Goal: Task Accomplishment & Management: Use online tool/utility

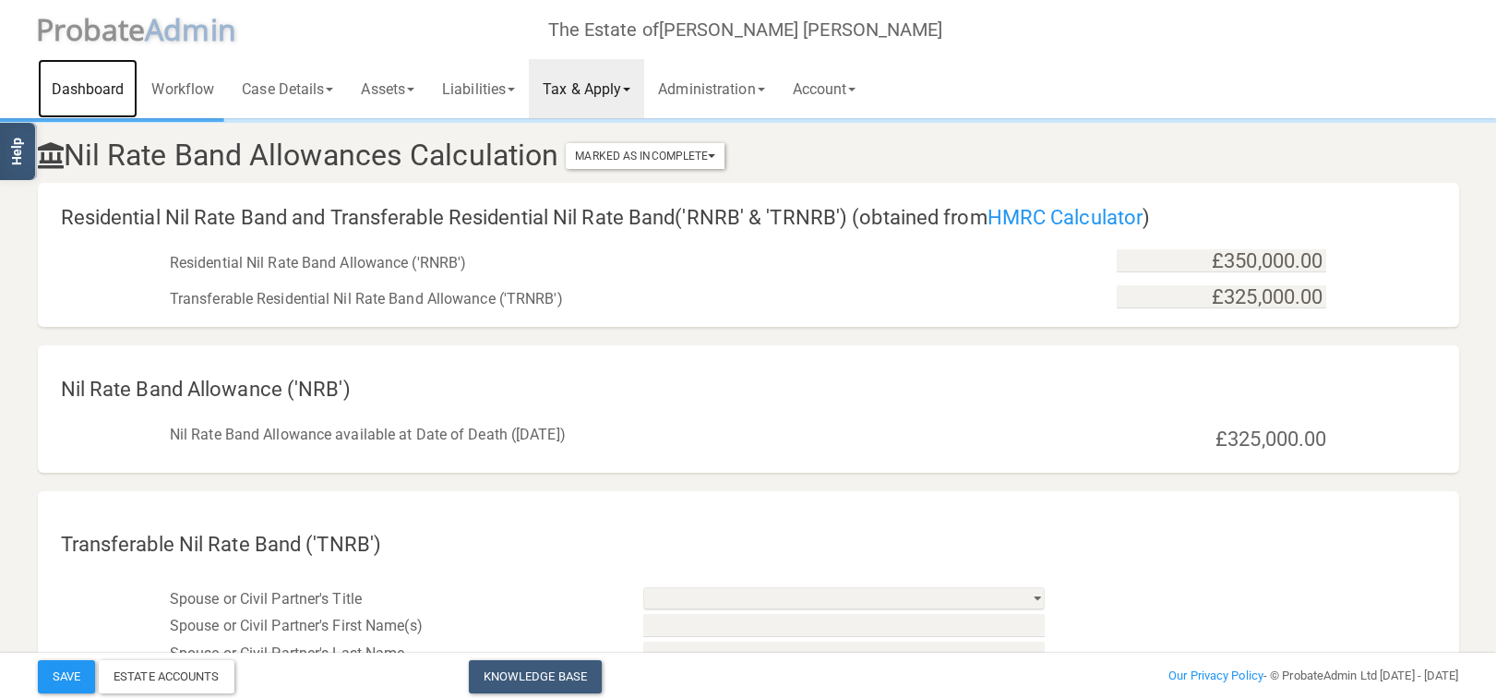
click at [99, 82] on link "Dashboard" at bounding box center [88, 88] width 101 height 59
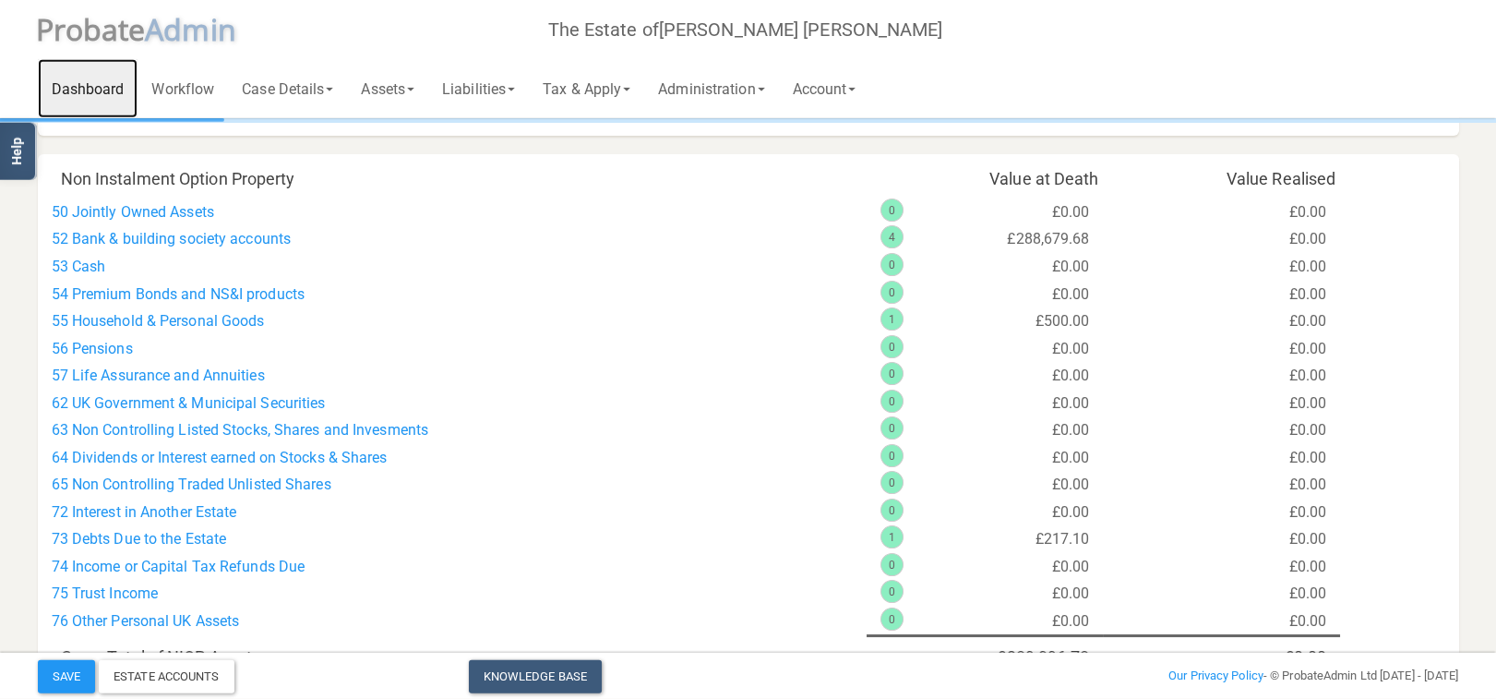
scroll to position [783, 0]
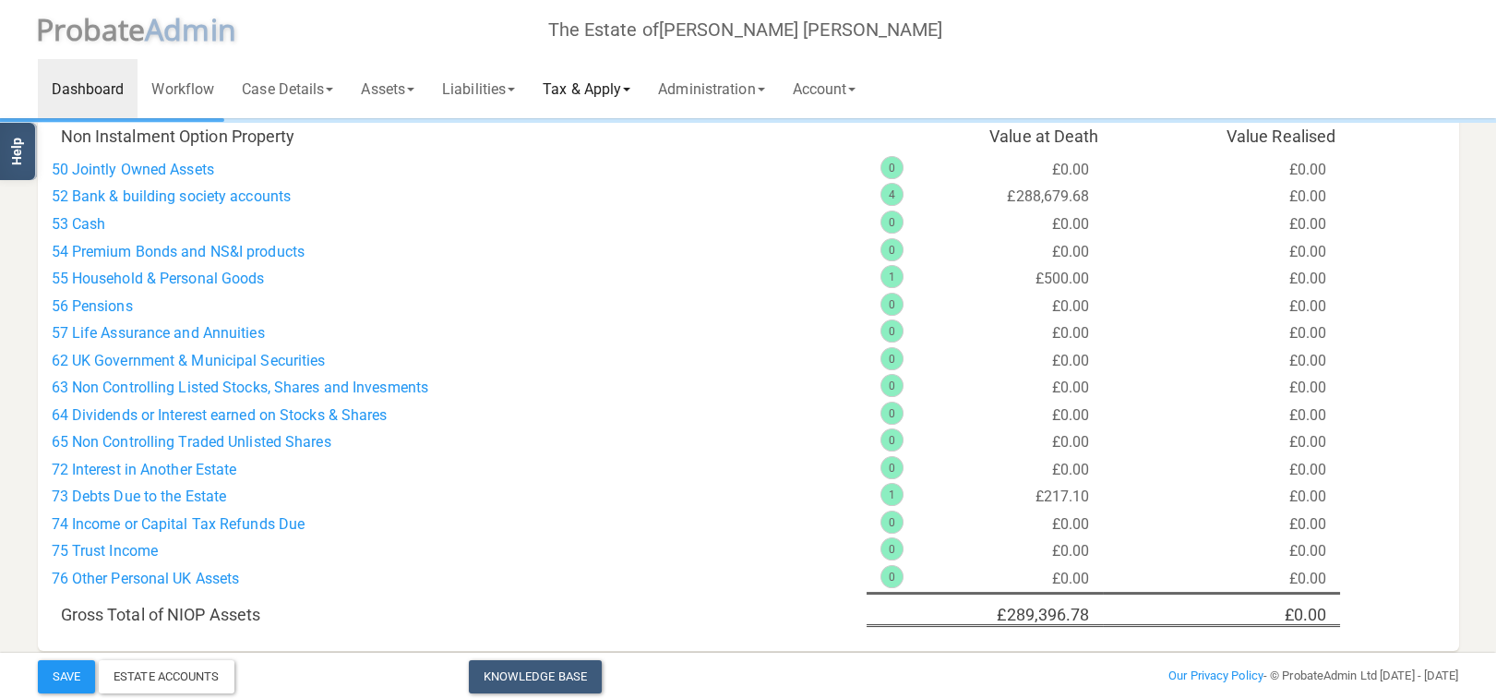
click at [592, 90] on link "Tax & Apply" at bounding box center [586, 88] width 115 height 59
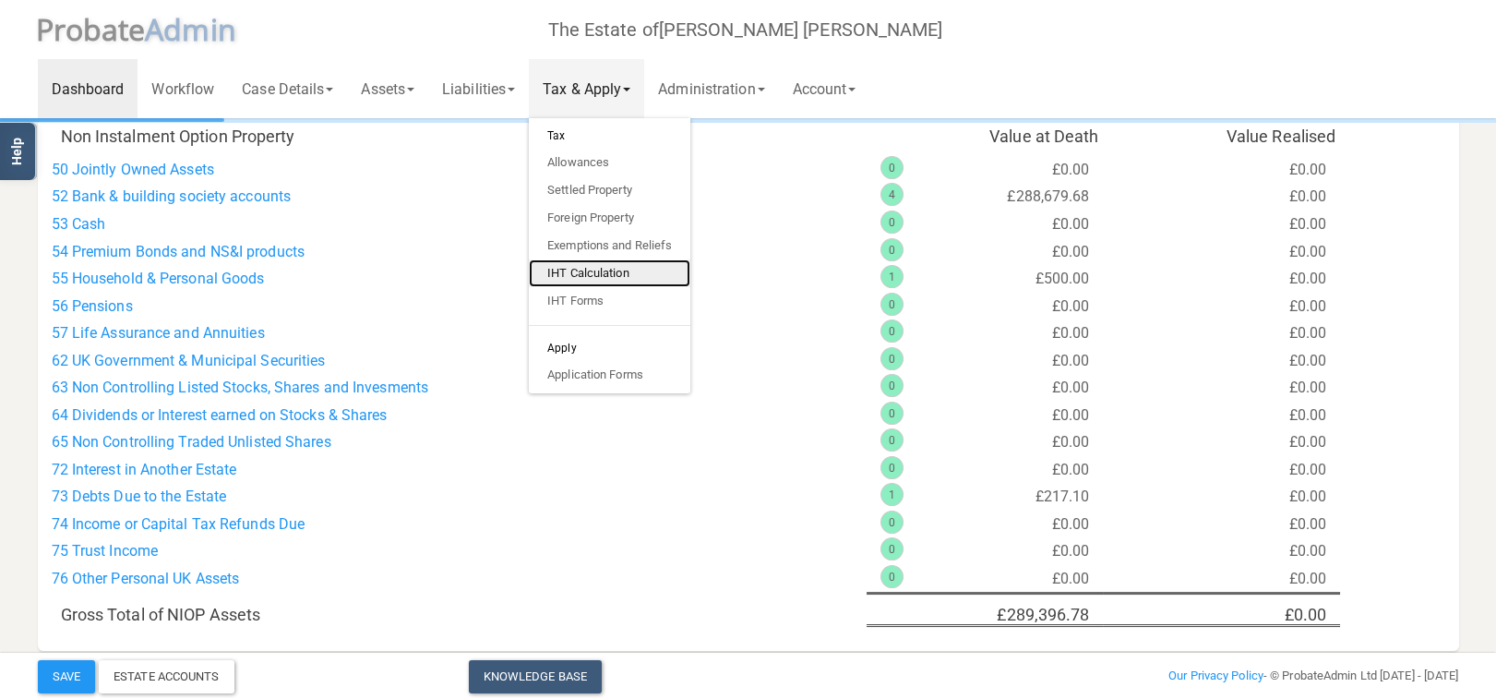
click at [612, 269] on link "IHT Calculation" at bounding box center [609, 273] width 161 height 28
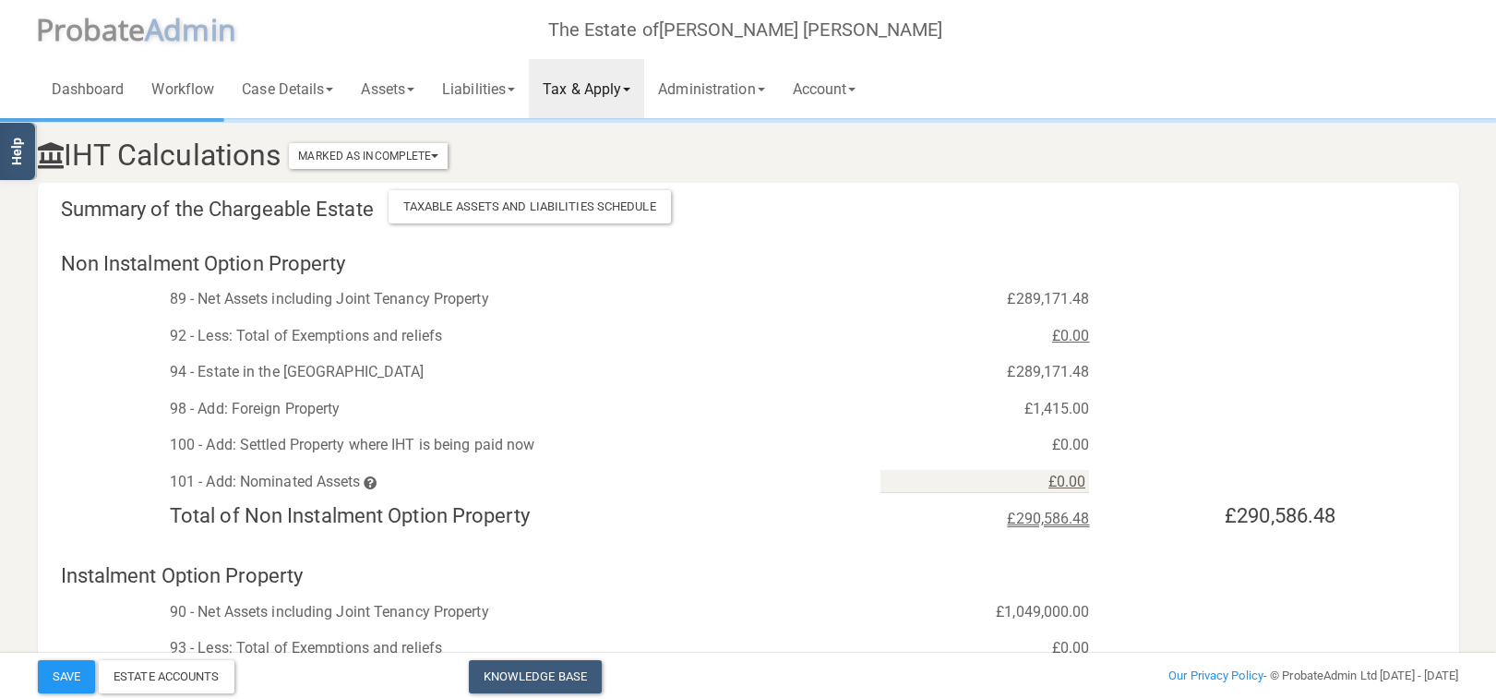
click at [577, 94] on link "Tax & Apply" at bounding box center [586, 88] width 115 height 59
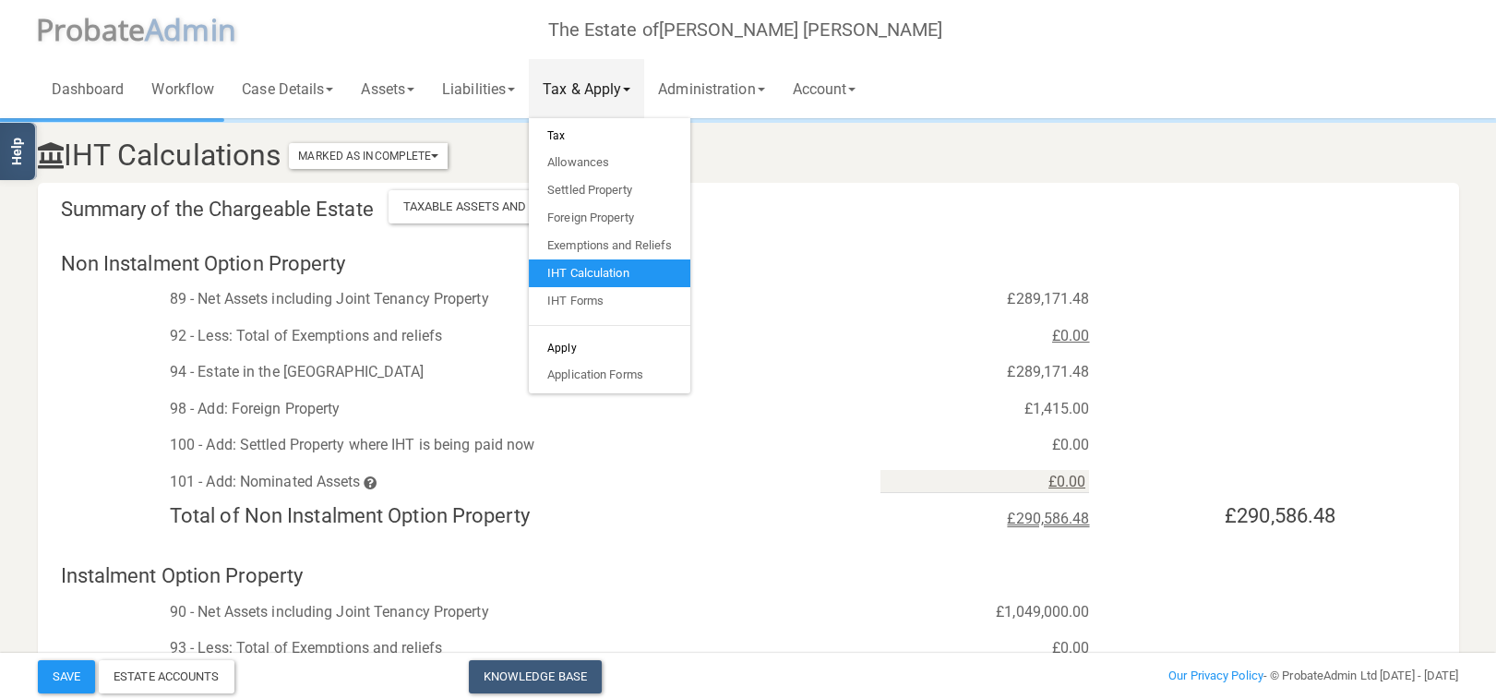
click at [777, 185] on div "Summary of the Chargeable Estate Taxable Assets and Liabilities Schedule Non In…" at bounding box center [748, 635] width 1421 height 904
click at [801, 161] on h3 "IHT Calculations Marked As Incomplete Mark As Incomplete Mark As Complete" at bounding box center [627, 155] width 1207 height 32
click at [588, 82] on link "Tax & Apply" at bounding box center [586, 88] width 115 height 59
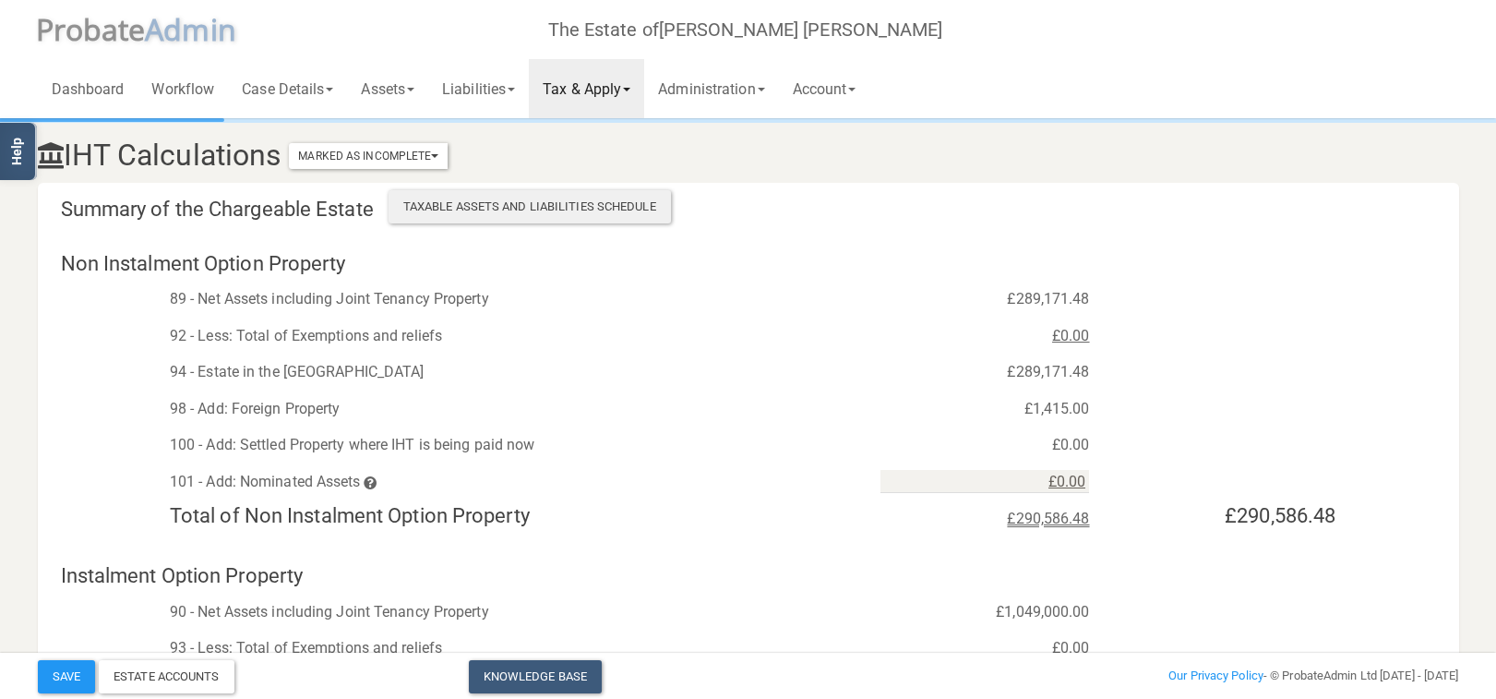
click at [562, 208] on div "Taxable Assets and Liabilities Schedule" at bounding box center [530, 206] width 282 height 33
click at [618, 199] on div "Taxable Assets and Liabilities Schedule" at bounding box center [530, 206] width 282 height 33
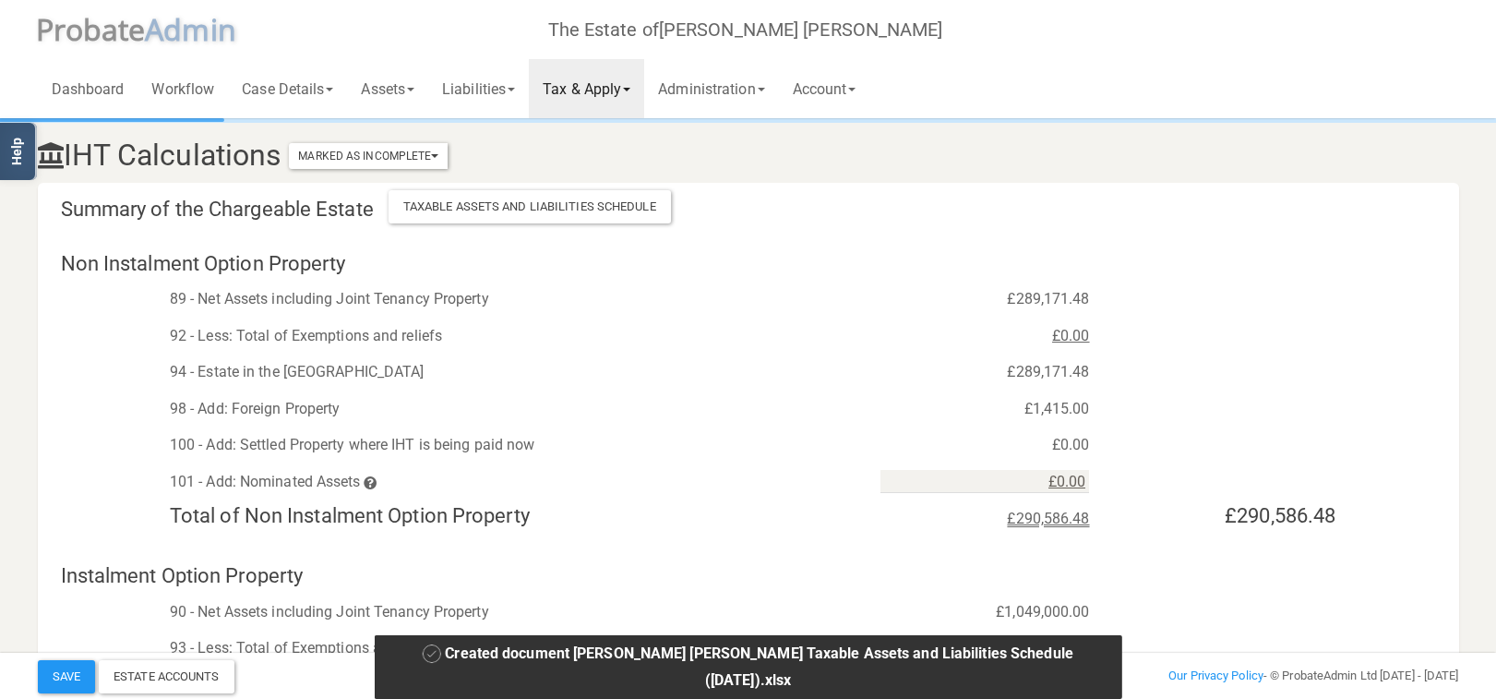
click at [269, 126] on div "IHT Calculations Marked As Incomplete Mark As Incomplete Mark As Complete" at bounding box center [748, 152] width 1449 height 62
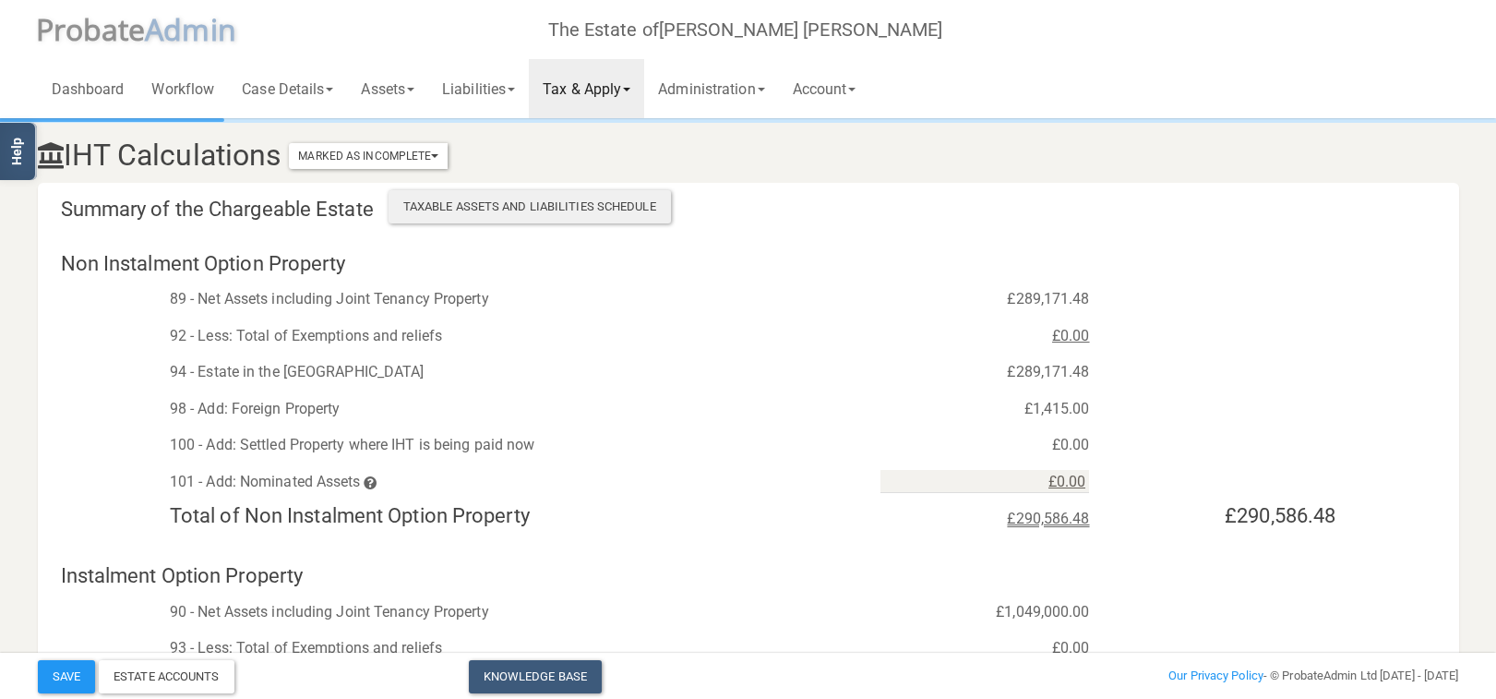
click at [559, 213] on div "Taxable Assets and Liabilities Schedule" at bounding box center [530, 206] width 282 height 33
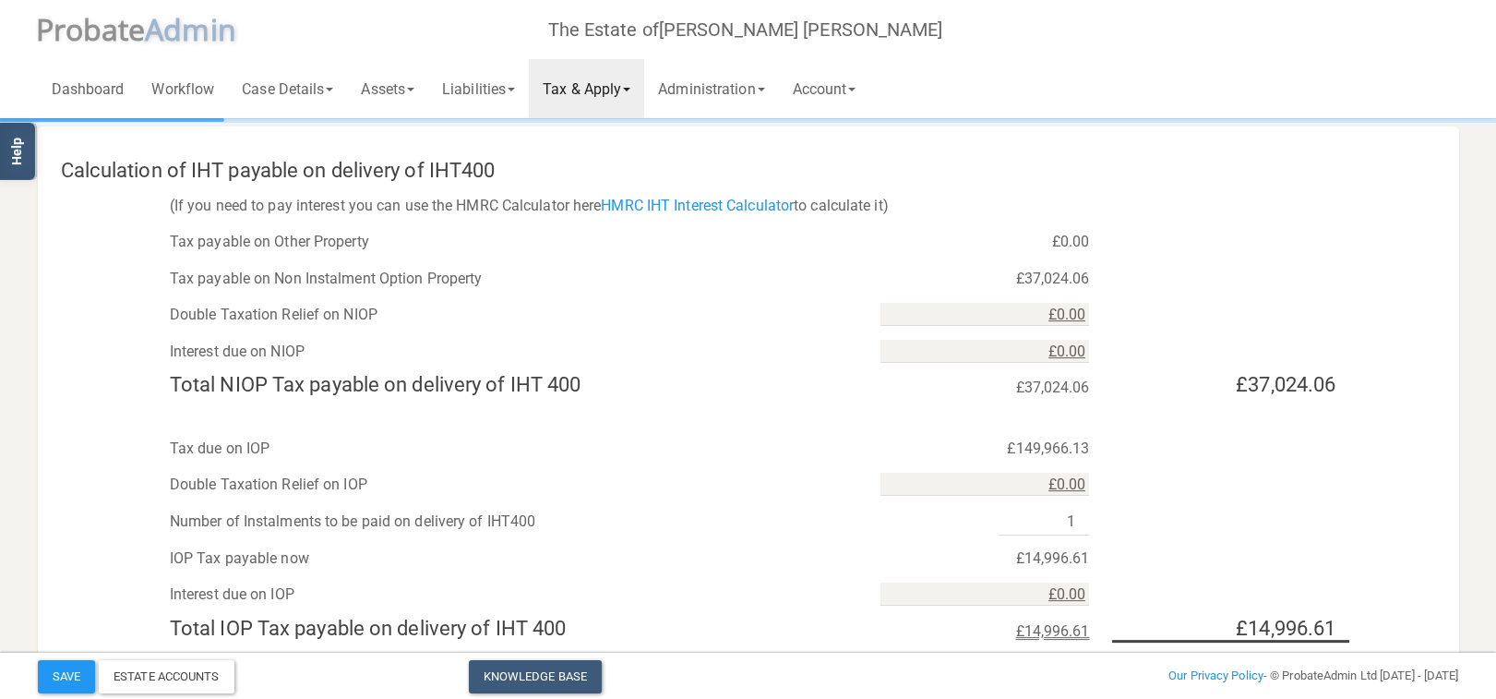
scroll to position [1640, 0]
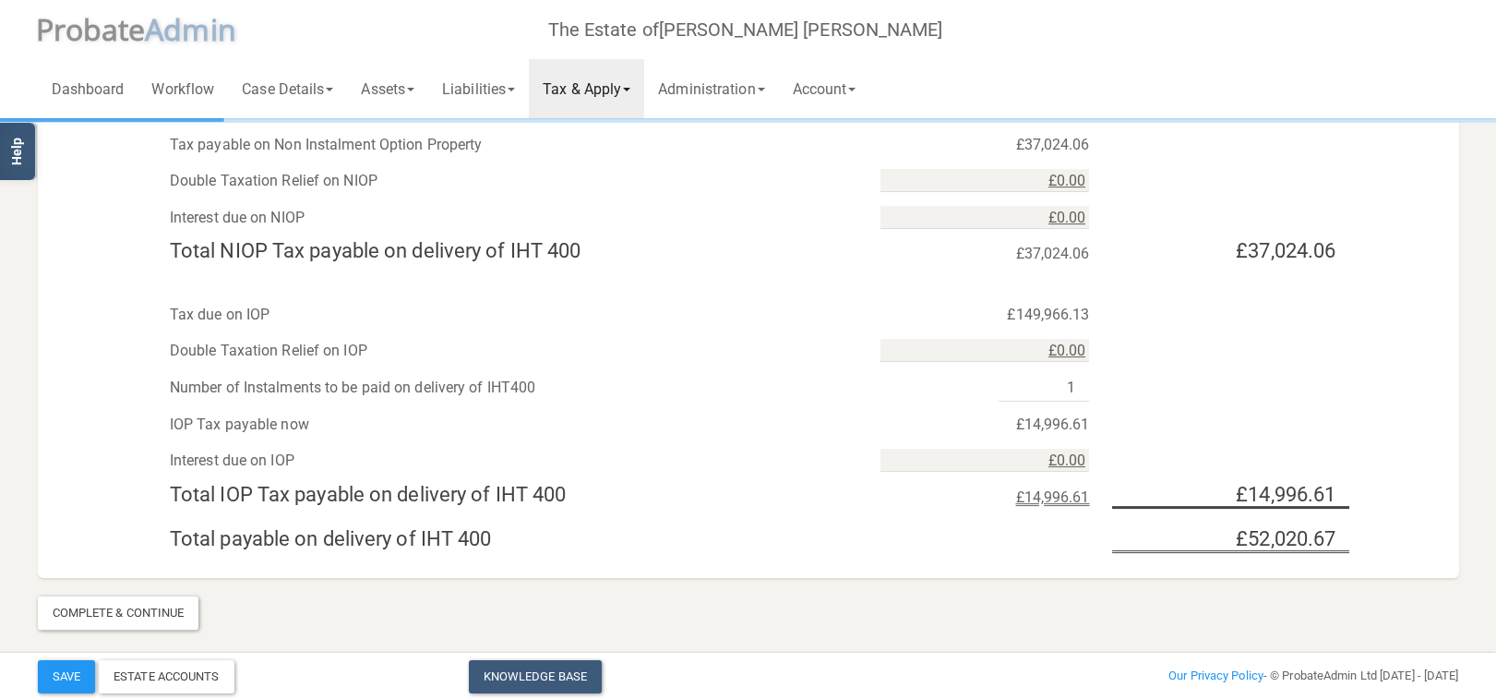
click at [616, 91] on link "Tax & Apply" at bounding box center [586, 88] width 115 height 59
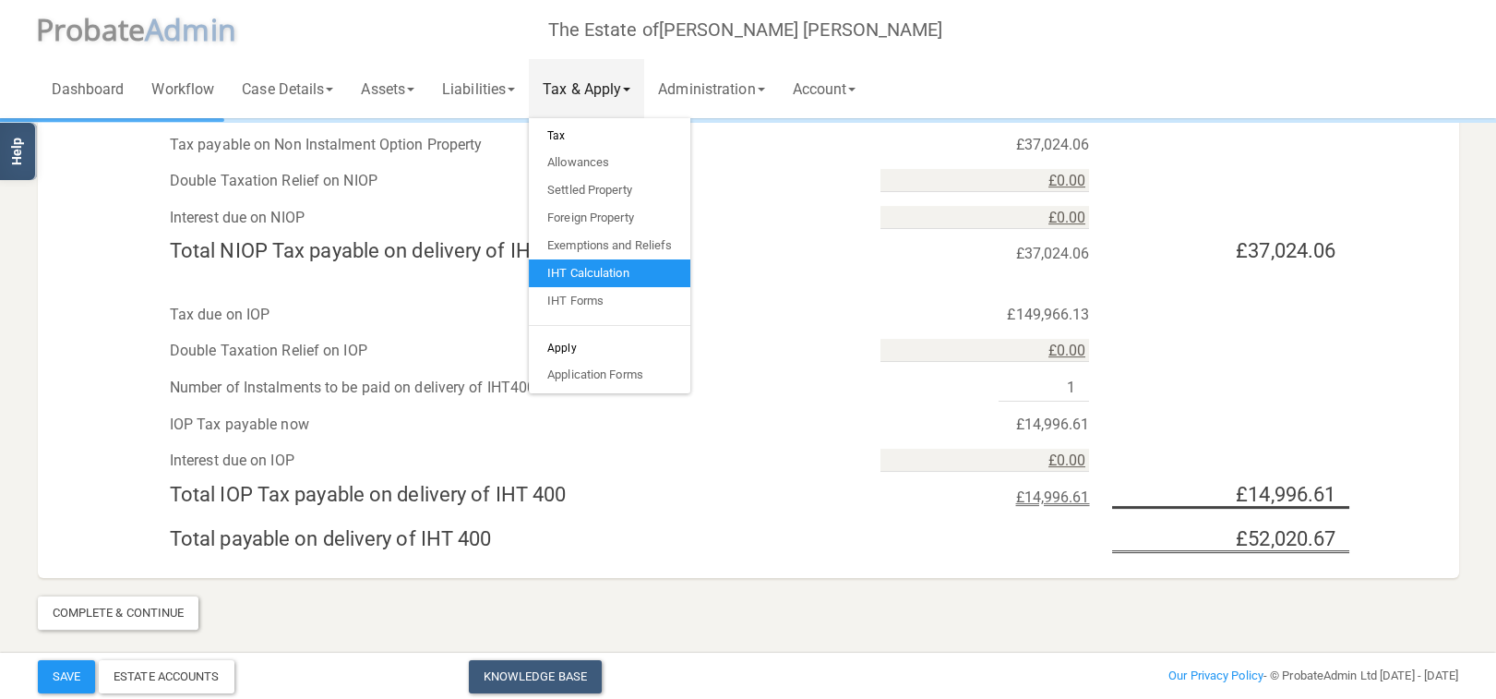
click at [611, 269] on link "IHT Calculation" at bounding box center [609, 273] width 161 height 28
click at [626, 269] on link "IHT Calculation" at bounding box center [609, 273] width 161 height 28
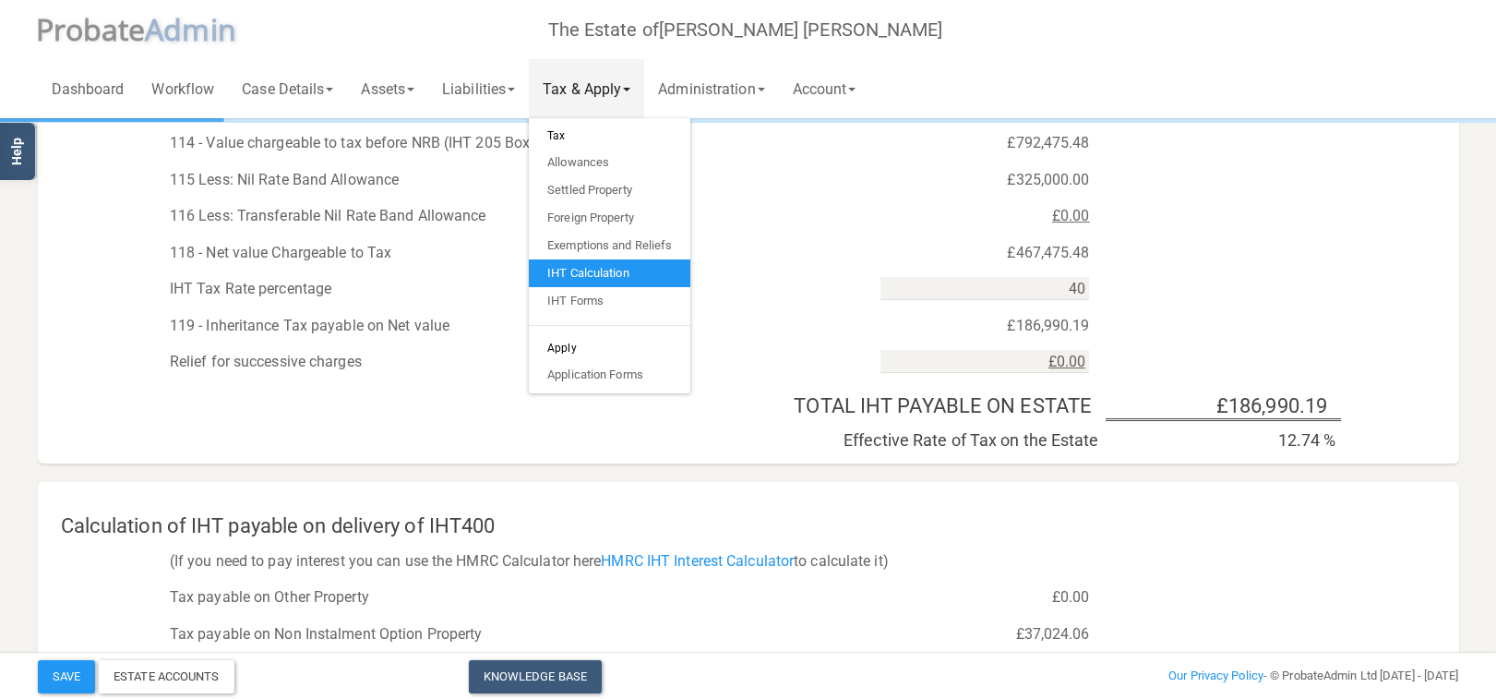
click at [90, 268] on div "IHT Tax Rate percentage 40" at bounding box center [748, 284] width 1421 height 37
click at [571, 94] on link "Tax & Apply" at bounding box center [586, 88] width 115 height 59
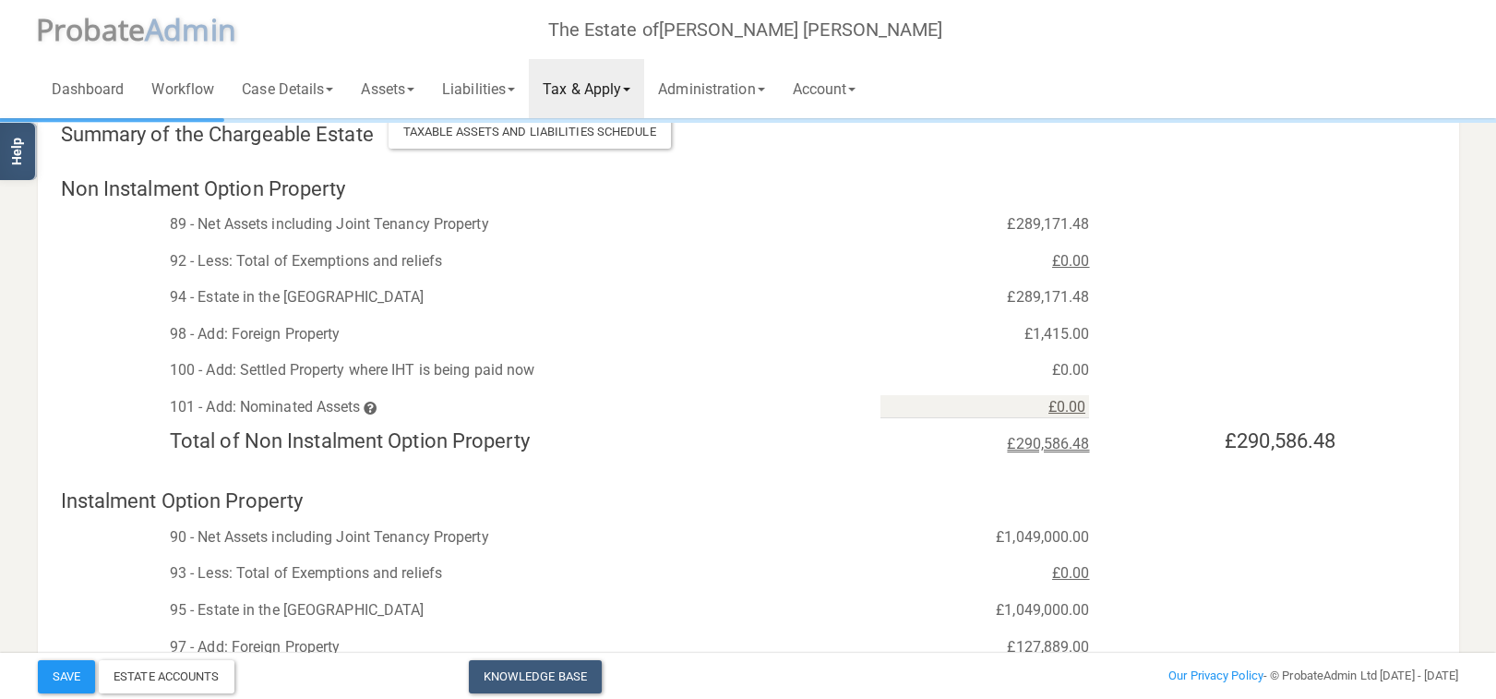
scroll to position [0, 0]
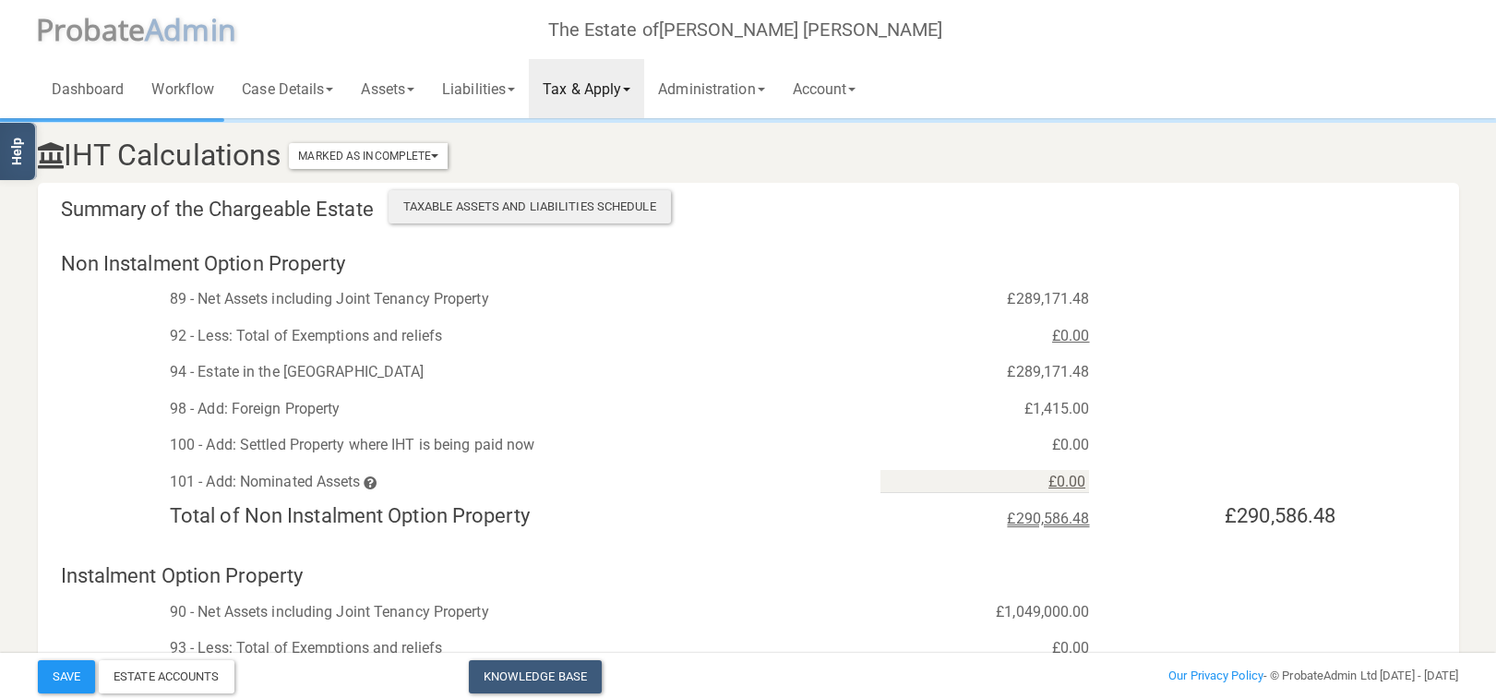
click at [540, 206] on div "Taxable Assets and Liabilities Schedule" at bounding box center [530, 206] width 282 height 33
click at [487, 216] on div "Taxable Assets and Liabilities Schedule" at bounding box center [530, 206] width 282 height 33
click at [495, 210] on div "Taxable Assets and Liabilities Schedule" at bounding box center [530, 206] width 282 height 33
click at [619, 81] on link "Tax & Apply" at bounding box center [586, 88] width 115 height 59
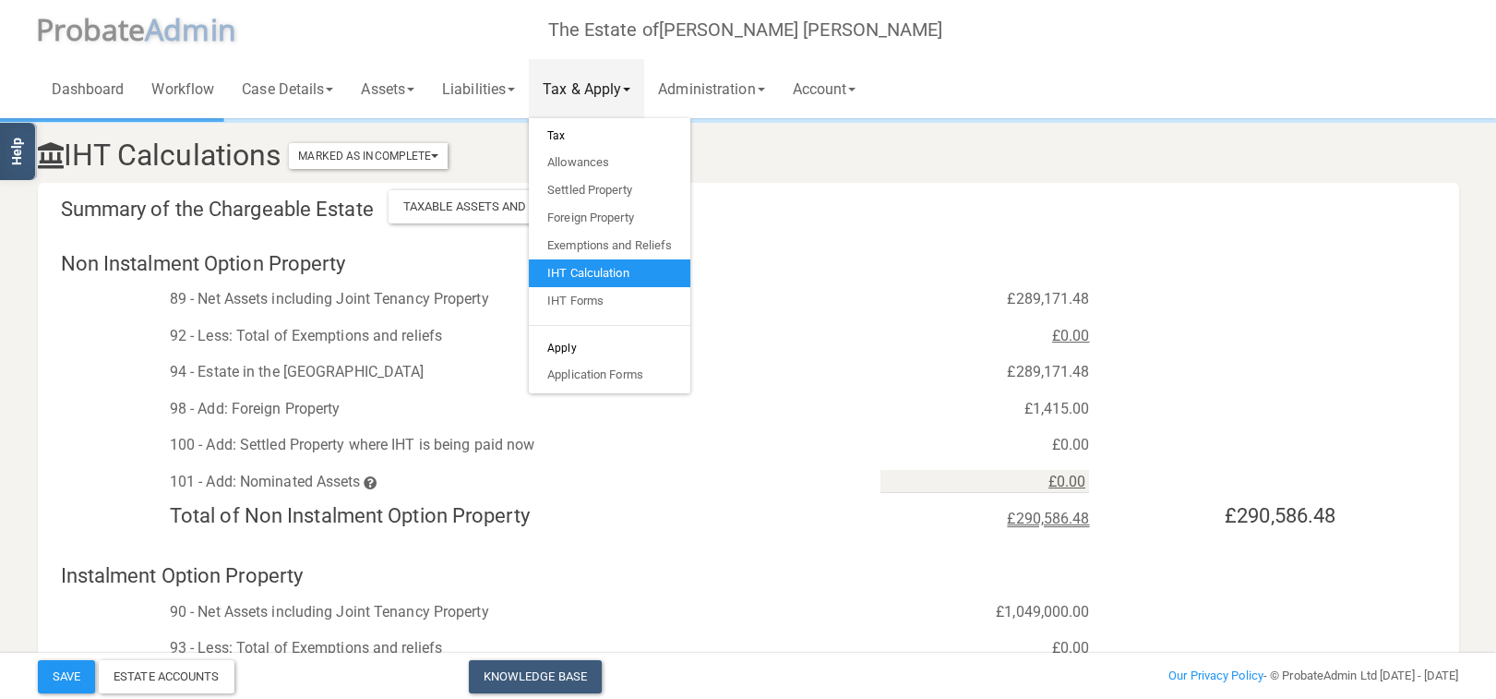
click at [831, 169] on h3 "IHT Calculations Marked As Incomplete Mark As Incomplete Mark As Complete" at bounding box center [627, 155] width 1207 height 32
click at [618, 82] on link "Tax & Apply" at bounding box center [586, 88] width 115 height 59
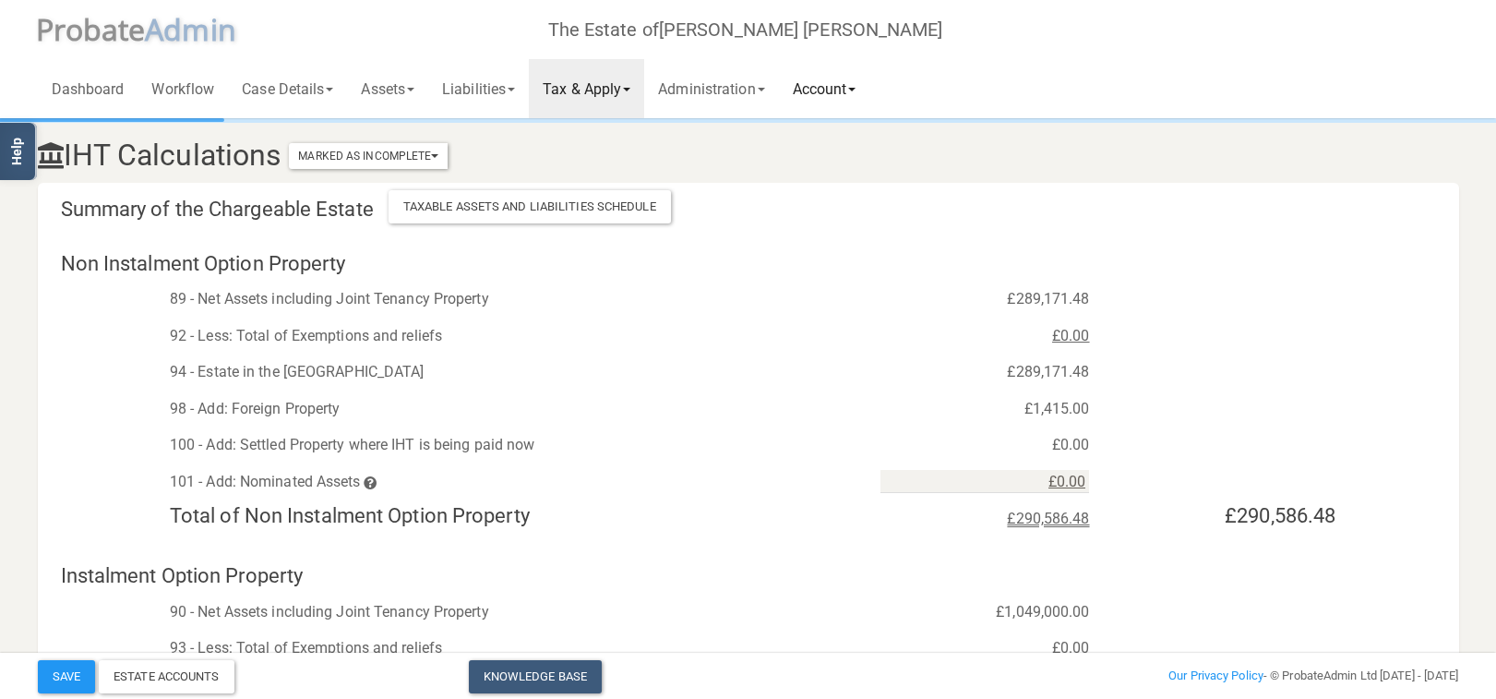
click at [825, 91] on link "Account" at bounding box center [824, 88] width 91 height 59
click at [820, 193] on link "Logout" at bounding box center [853, 192] width 148 height 28
